Goal: Find specific page/section: Find specific page/section

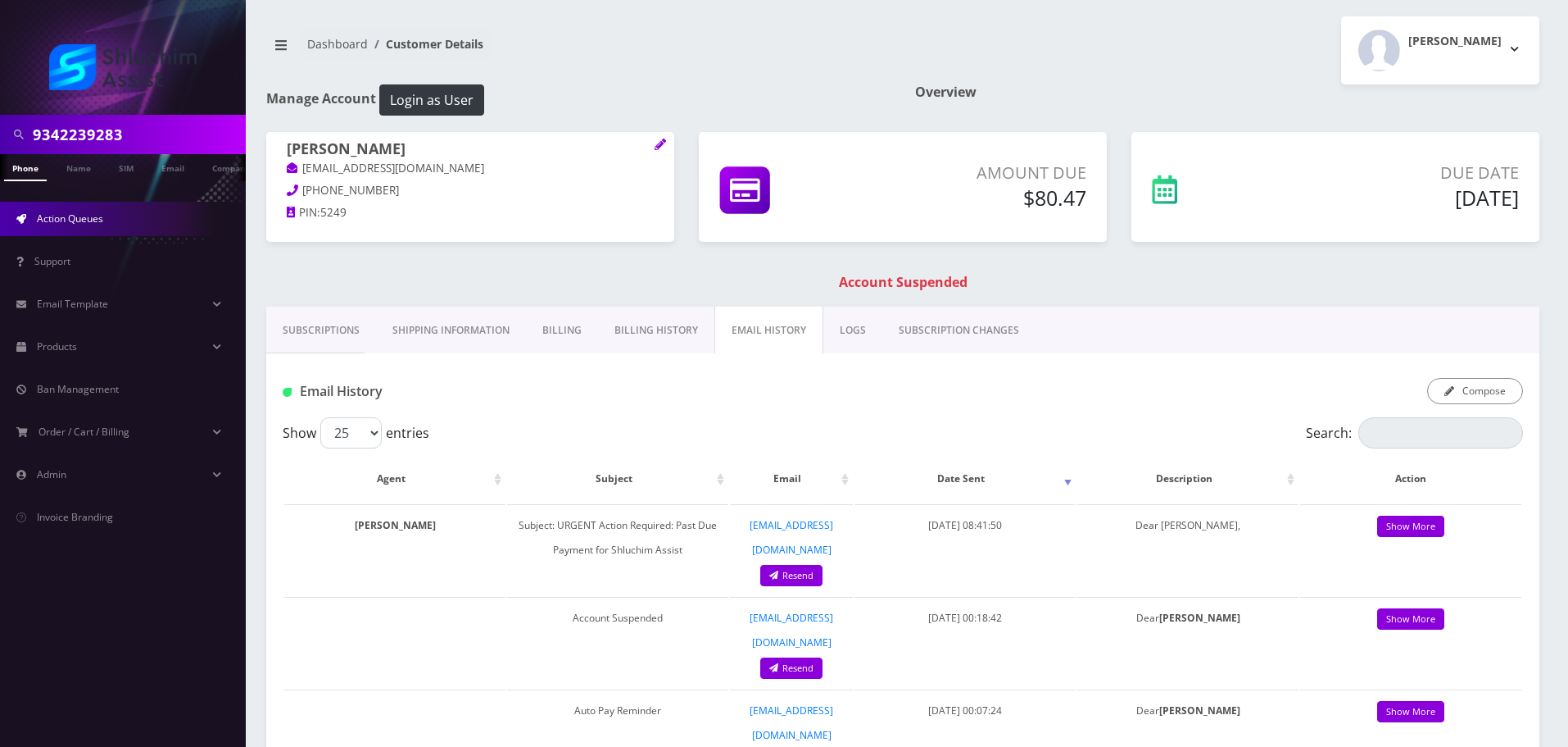
click at [124, 213] on link "Action Queues" at bounding box center [122, 218] width 245 height 35
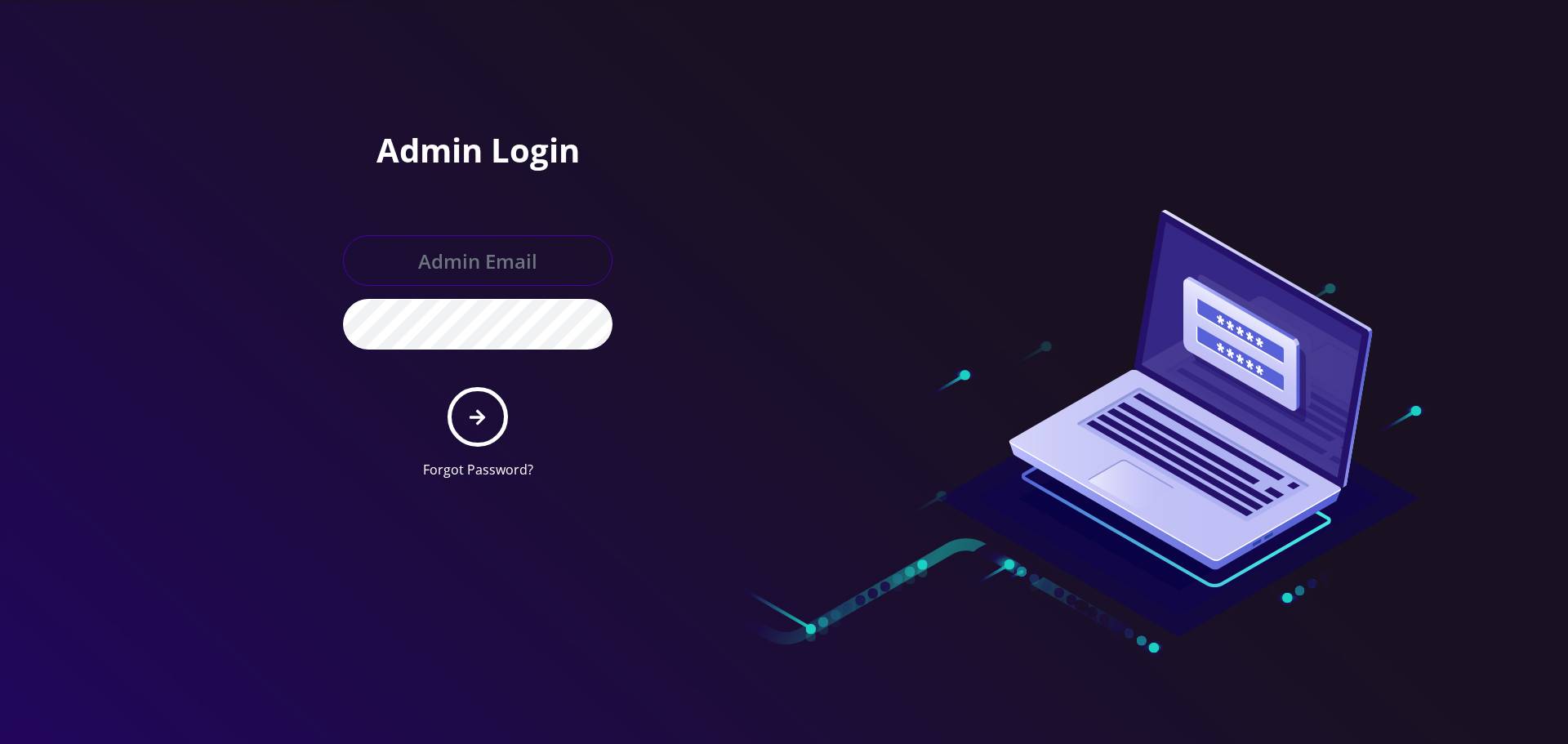
type input "[EMAIL_ADDRESS][DOMAIN_NAME]"
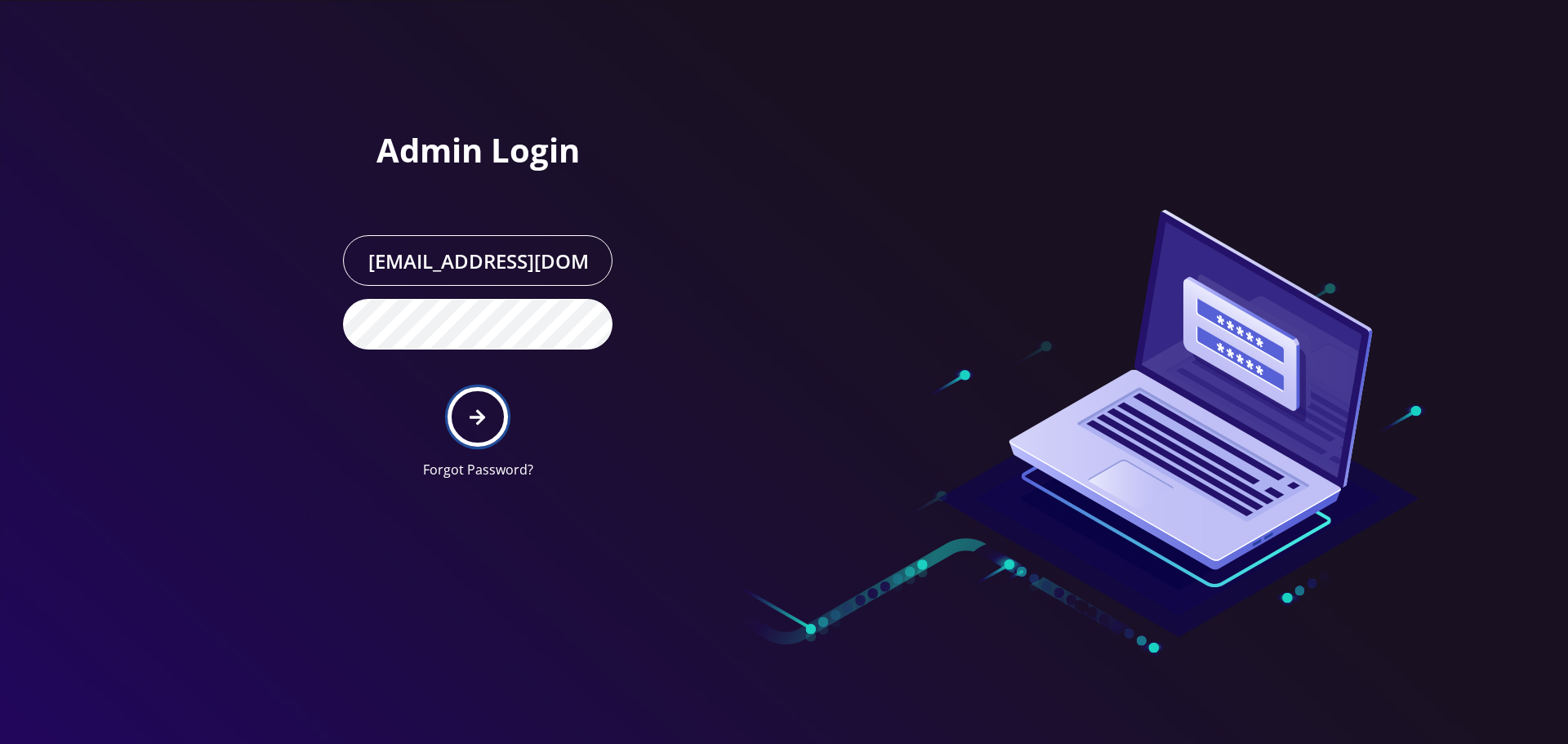
click at [475, 416] on icon "submit" at bounding box center [477, 416] width 16 height 16
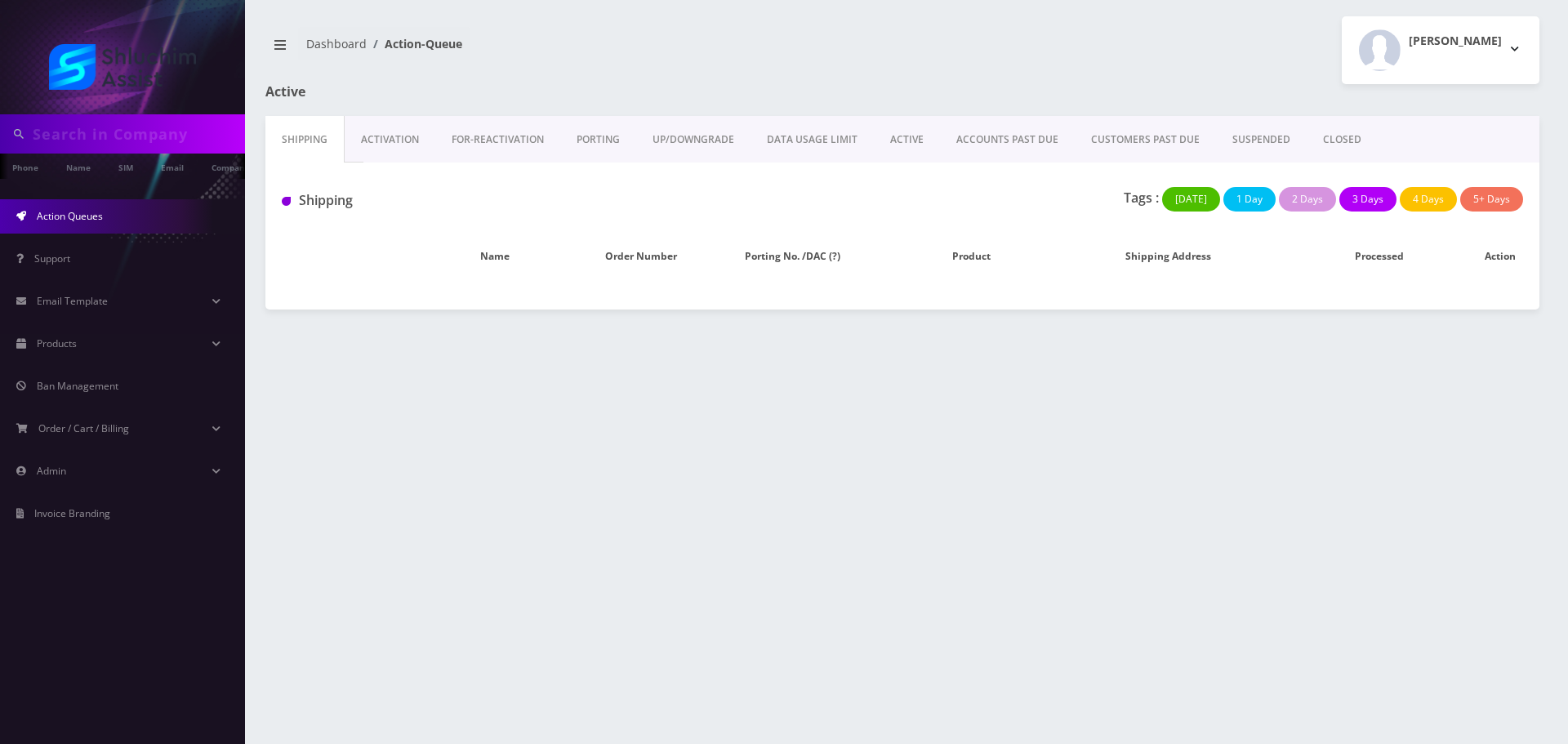
type input "9342239283"
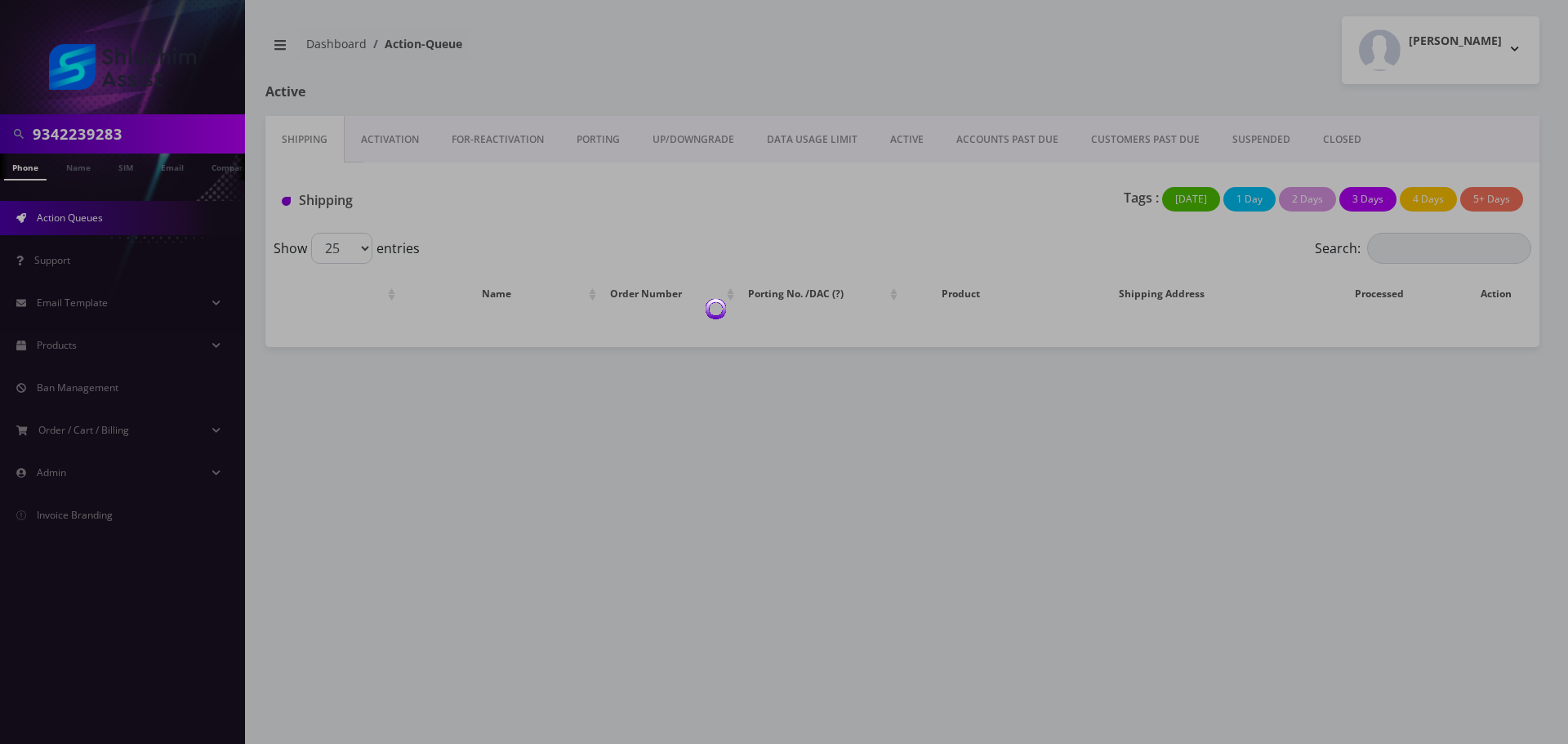
click at [985, 150] on div at bounding box center [784, 372] width 1568 height 744
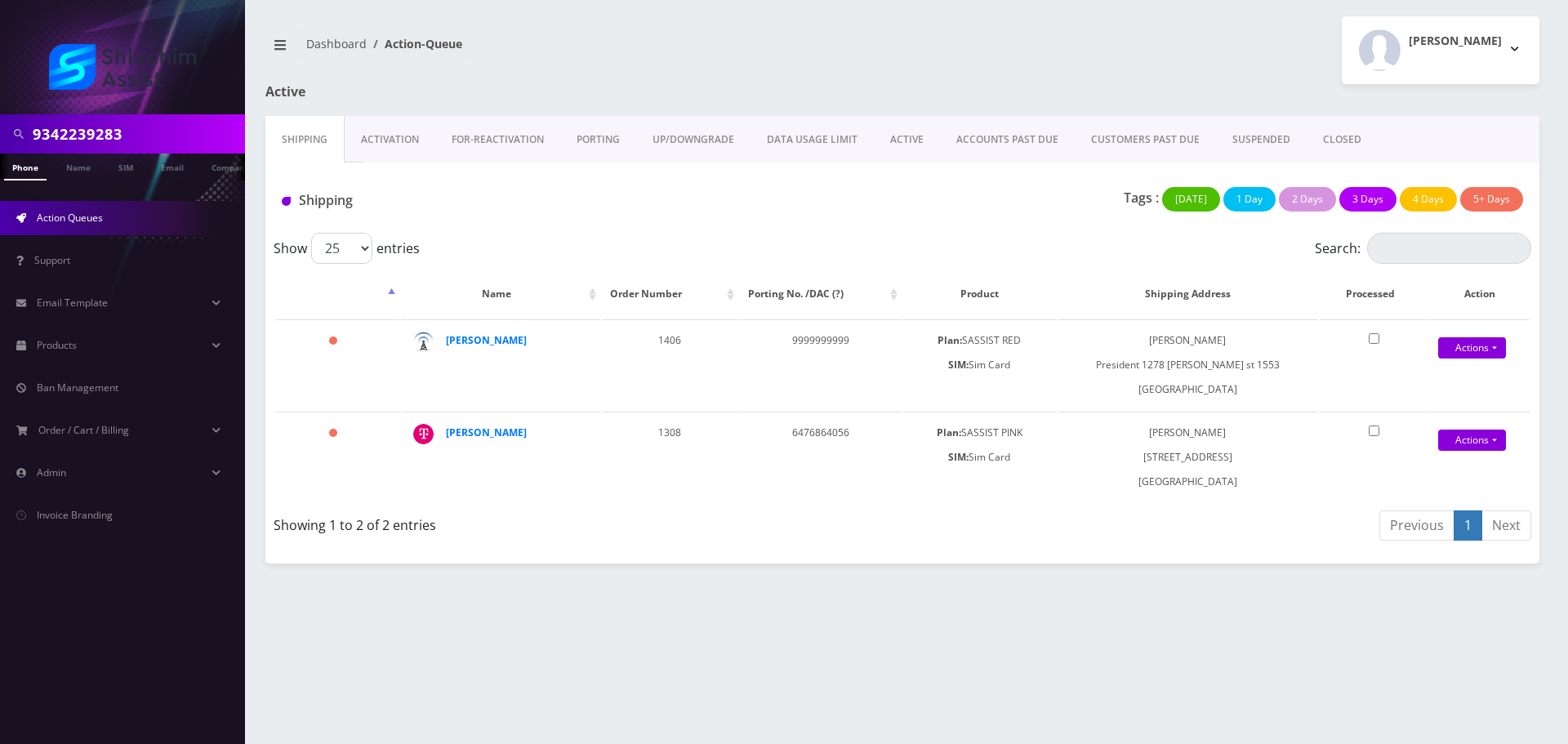
click at [994, 141] on link "ACCOUNTS PAST DUE" at bounding box center [1008, 140] width 135 height 48
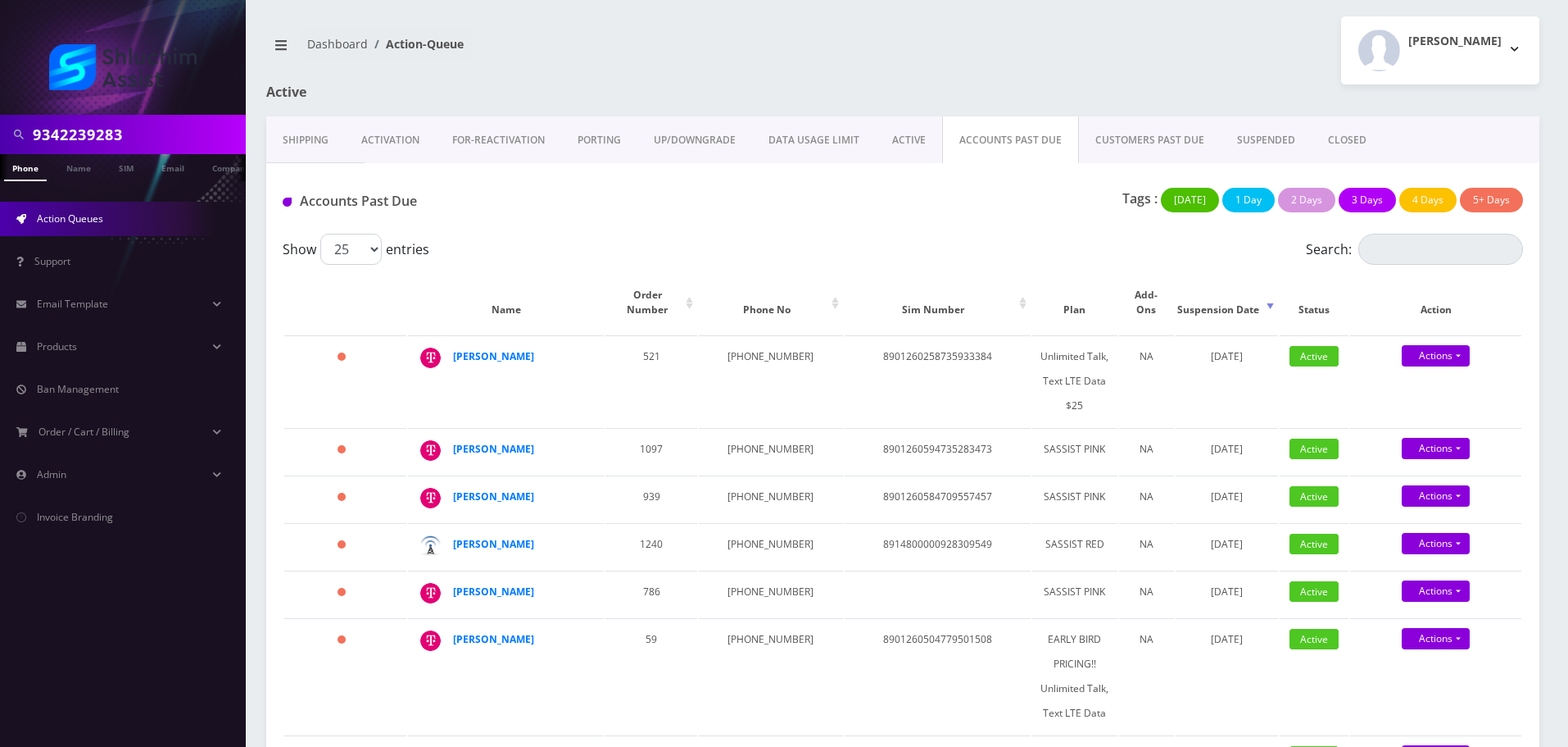
click at [919, 147] on link "ACTIVE" at bounding box center [909, 140] width 67 height 48
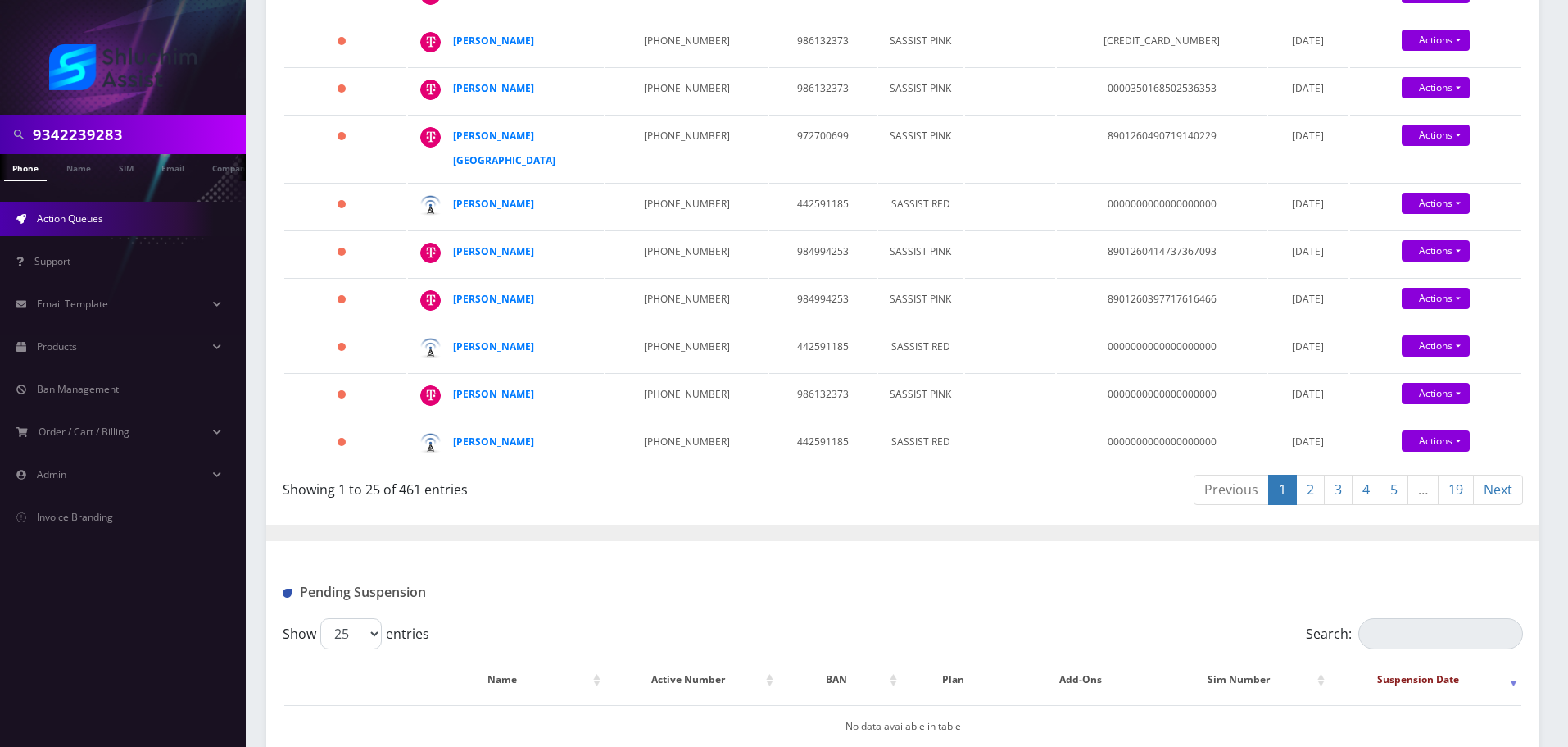
scroll to position [1393, 0]
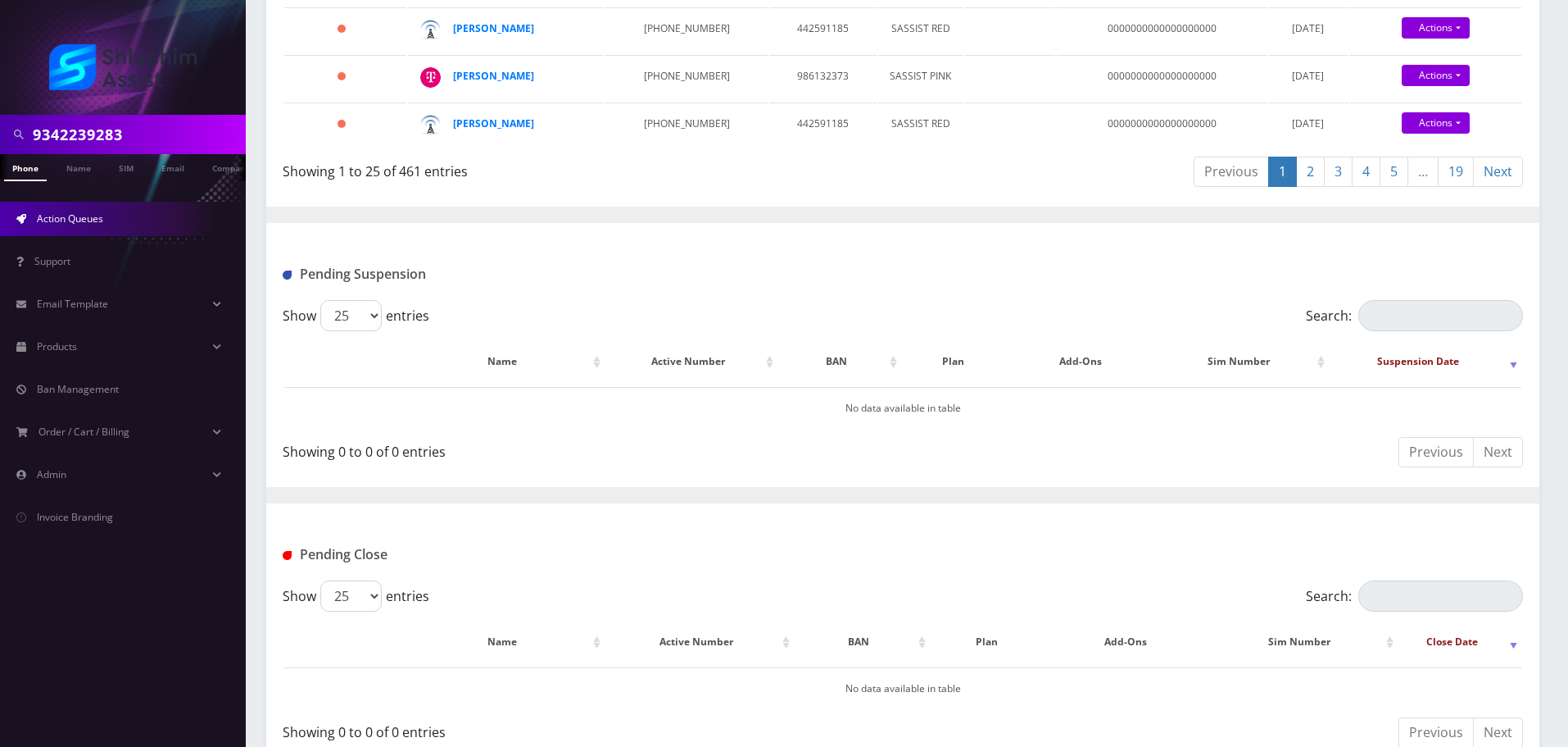
click at [1453, 187] on link "19" at bounding box center [1456, 171] width 36 height 30
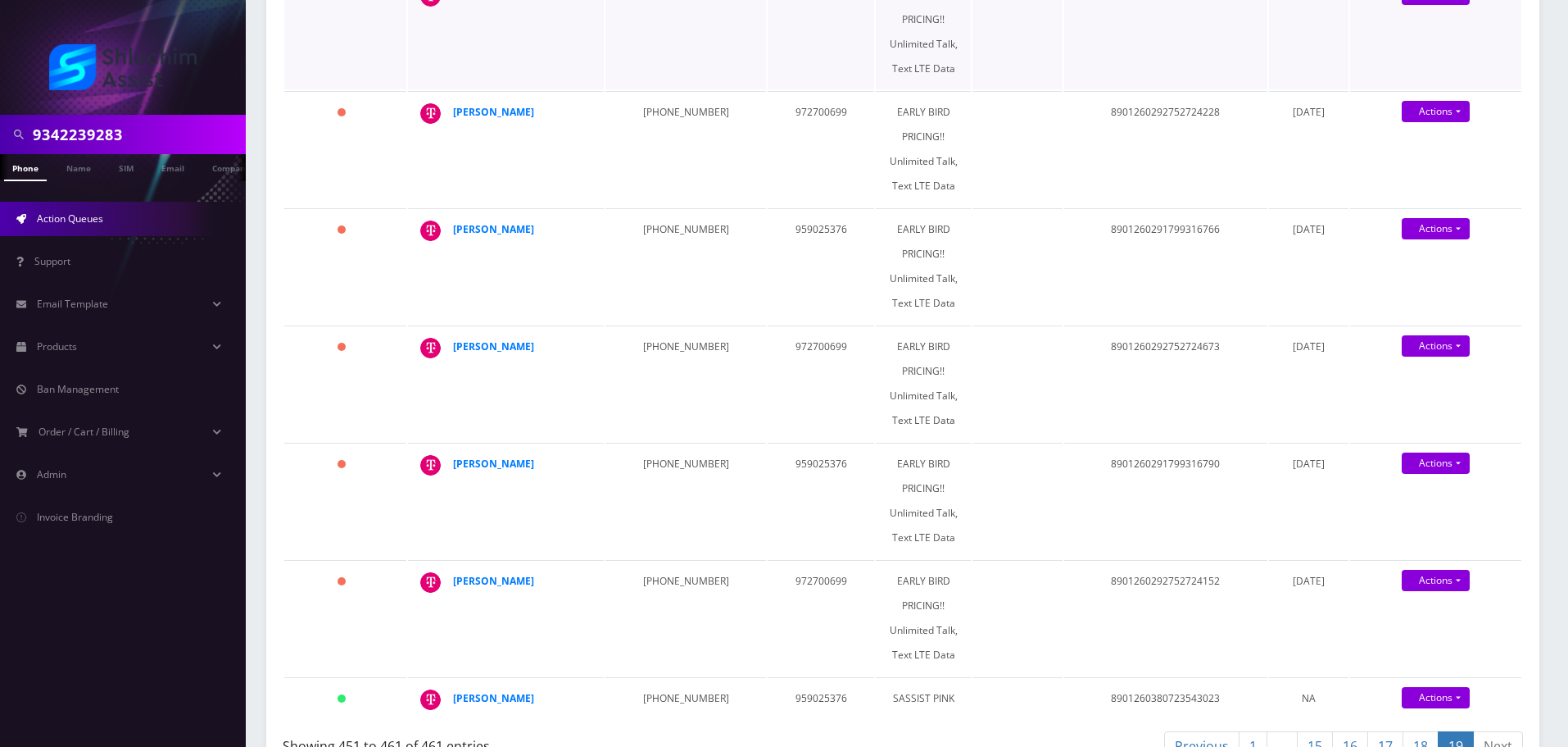
scroll to position [819, 0]
